Goal: Transaction & Acquisition: Purchase product/service

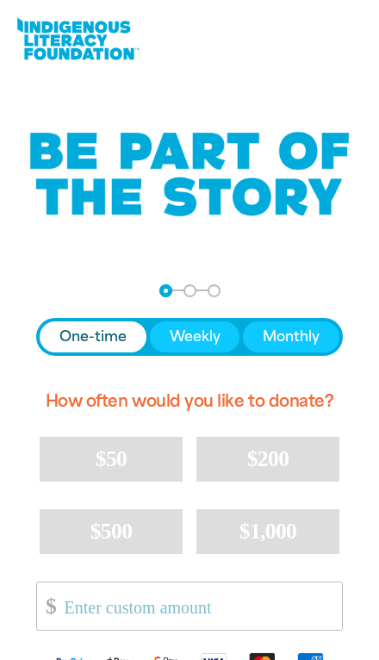
click at [90, 333] on span "One-time" at bounding box center [92, 337] width 67 height 21
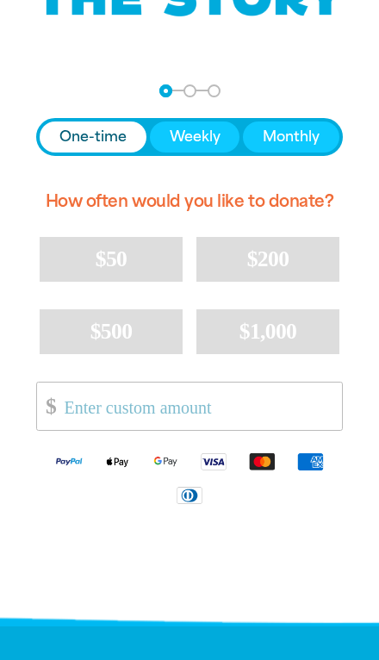
click at [87, 405] on input "Other Amount" at bounding box center [198, 406] width 290 height 47
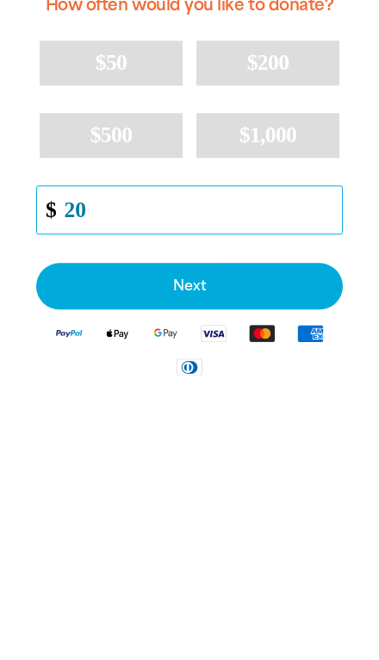
type input "20"
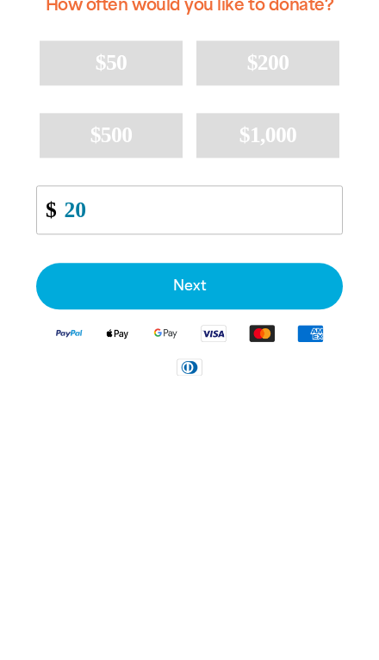
click at [116, 476] on span "Next" at bounding box center [189, 483] width 269 height 14
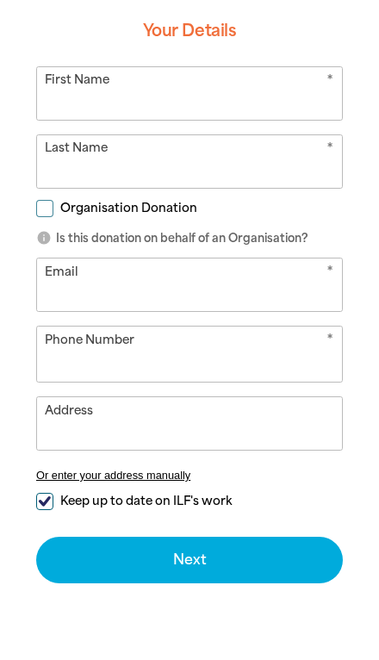
select select "CA"
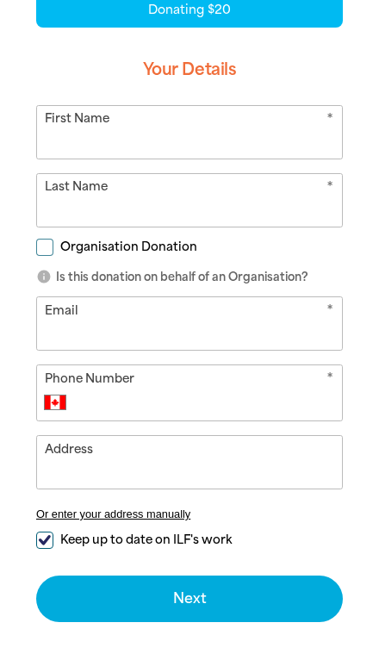
click at [65, 118] on input "First Name" at bounding box center [189, 132] width 305 height 53
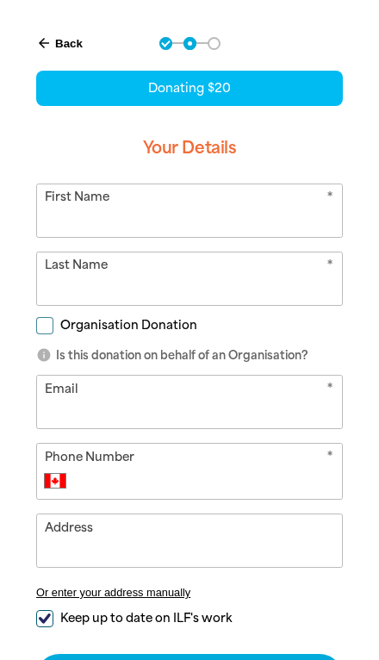
type input "[PERSON_NAME]"
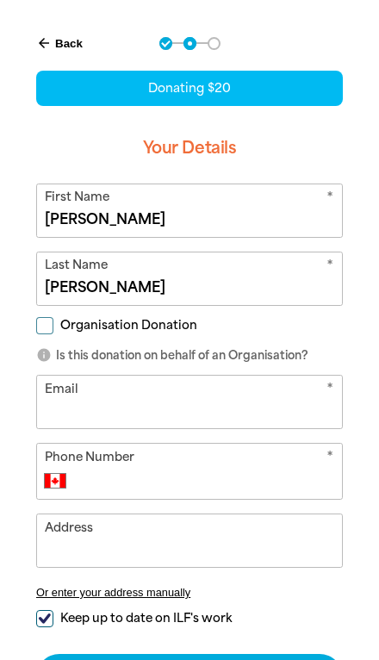
scroll to position [248, 0]
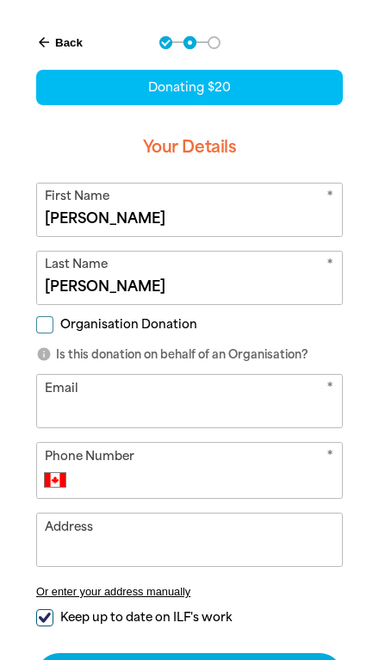
type input "[EMAIL_ADDRESS][DOMAIN_NAME]"
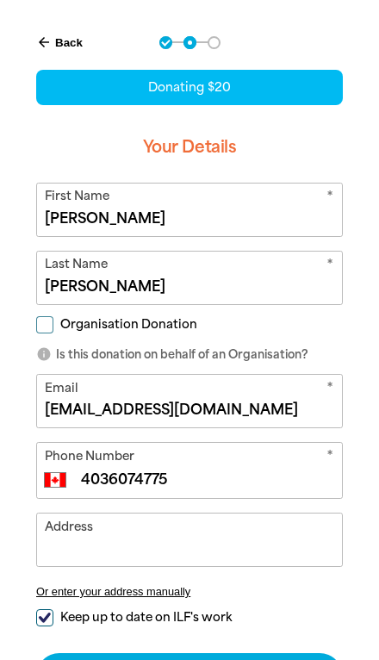
type input "[PHONE_NUMBER]"
type input "[STREET_ADDRESS]"
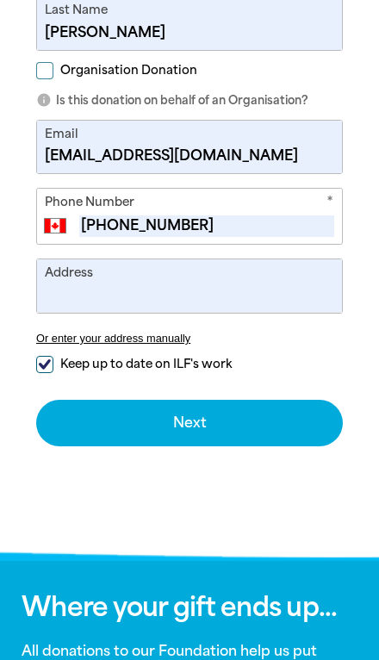
scroll to position [518, 0]
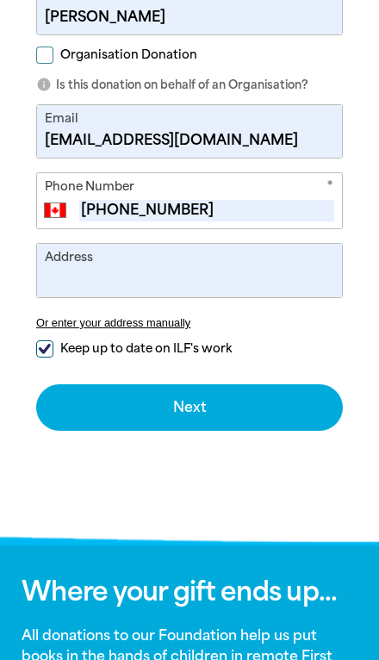
click at [46, 346] on input "Keep up to date on ILF's work" at bounding box center [44, 348] width 17 height 17
checkbox input "false"
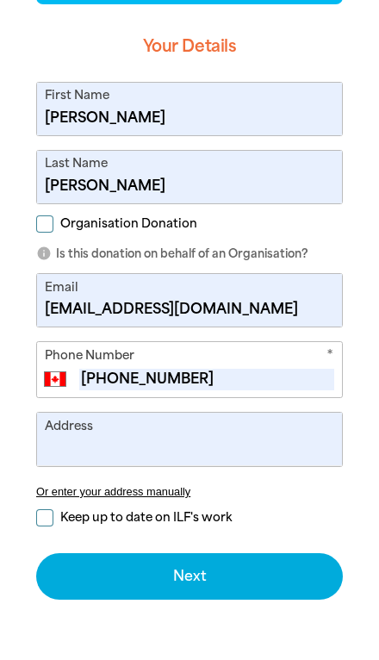
scroll to position [347, 0]
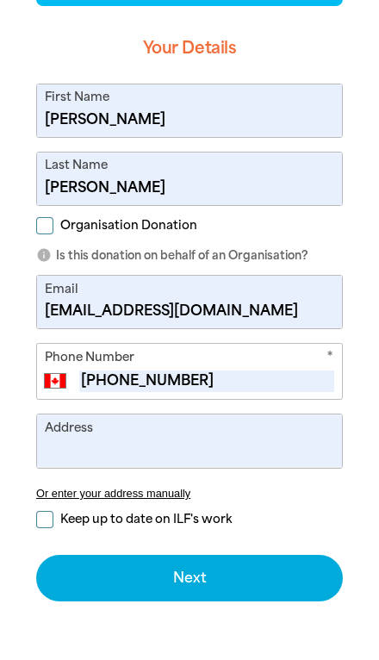
click at [272, 582] on button "Next chevron_right" at bounding box center [189, 578] width 307 height 47
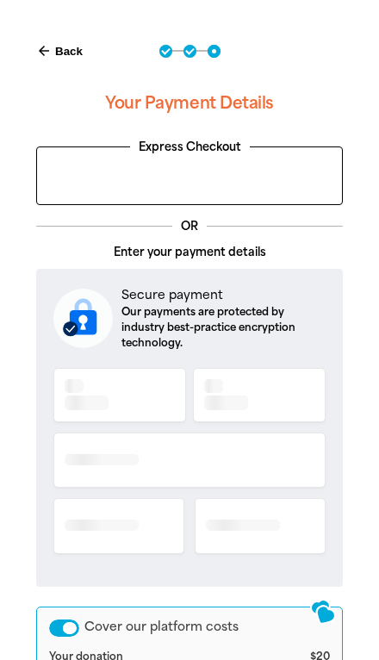
scroll to position [253, 0]
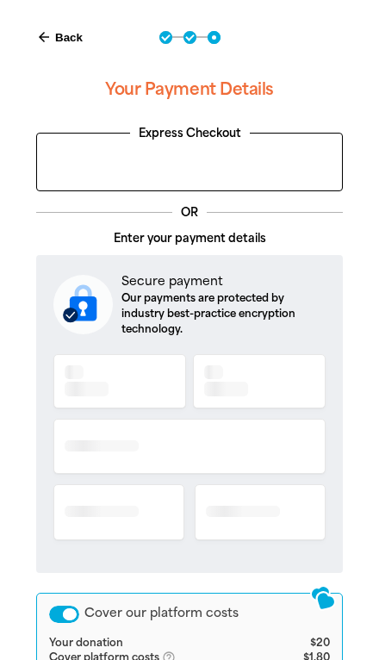
click at [94, 380] on div at bounding box center [189, 453] width 272 height 205
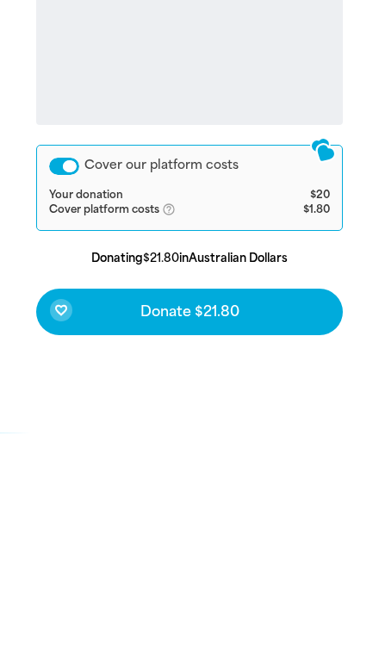
scroll to position [826, 0]
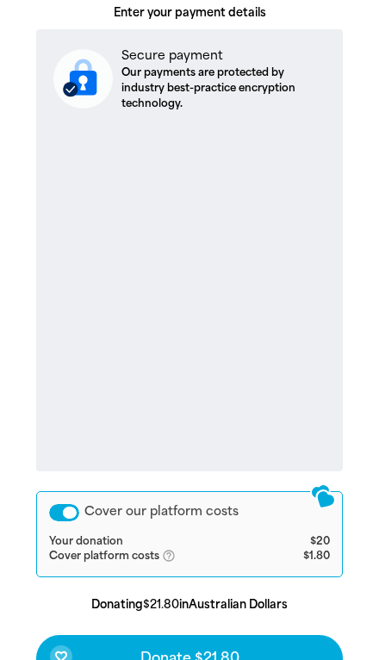
scroll to position [487, 0]
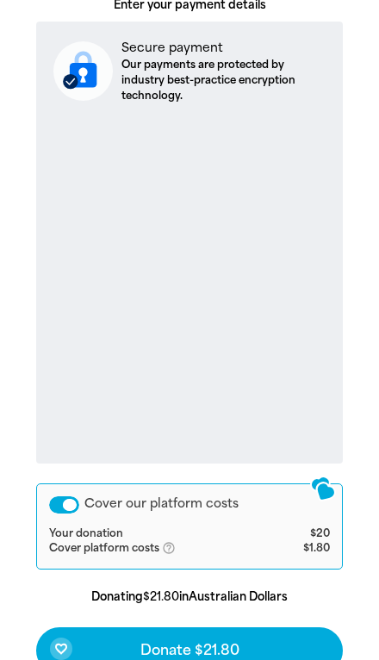
click at [167, 645] on span "Donate $21.80" at bounding box center [189, 651] width 99 height 14
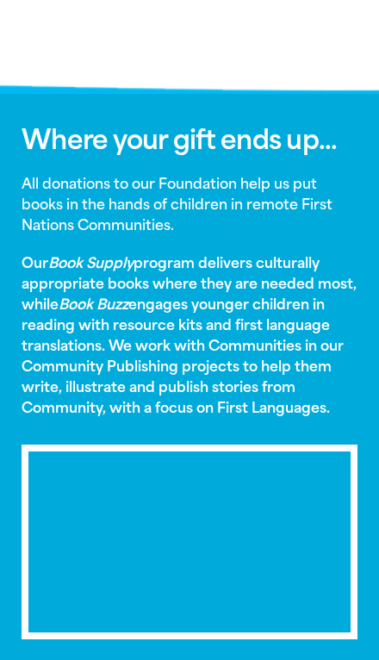
scroll to position [901, 0]
